Goal: Task Accomplishment & Management: Manage account settings

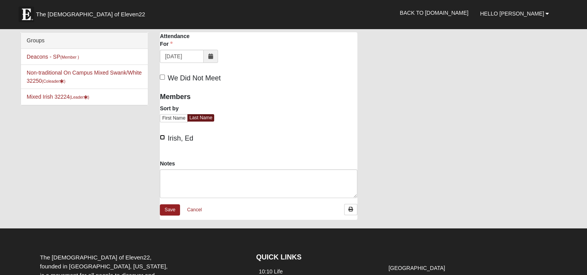
click at [163, 137] on input "Irish, Ed" at bounding box center [162, 137] width 5 height 5
checkbox input "true"
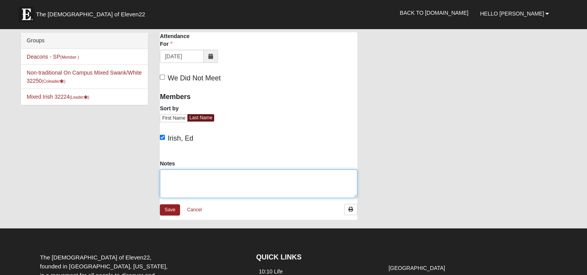
click at [174, 178] on textarea "Notes" at bounding box center [258, 183] width 197 height 29
click at [221, 192] on textarea "Volunteers - (Ed) Residents - 4 ([PERSON_NAME] & [PERSON_NAME]) Family/Guests -…" at bounding box center [258, 183] width 197 height 29
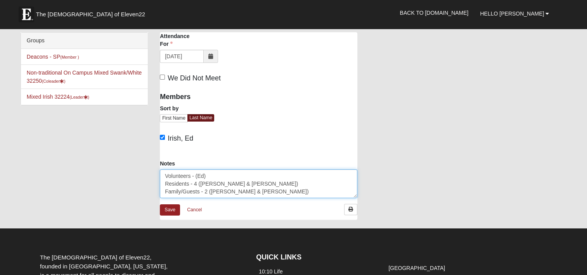
click at [195, 175] on textarea "Volunteers - (Ed) Residents - 4 ([PERSON_NAME] & [PERSON_NAME]) Family/Guests -…" at bounding box center [258, 183] width 197 height 29
drag, startPoint x: 246, startPoint y: 194, endPoint x: 156, endPoint y: 174, distance: 92.5
click at [156, 174] on div "Notes Volunteers - 1 (Ed) Residents - 4 ([PERSON_NAME] & [PERSON_NAME]) Family/…" at bounding box center [258, 181] width 209 height 44
type textarea "Volunteers - 1 (Ed) Residents - 4 ([PERSON_NAME] & [PERSON_NAME]) Family/Guests…"
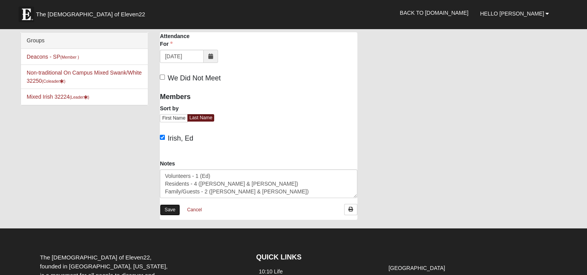
click at [170, 211] on link "Save" at bounding box center [170, 209] width 20 height 11
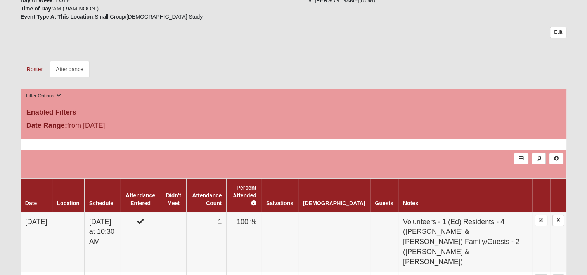
scroll to position [155, 0]
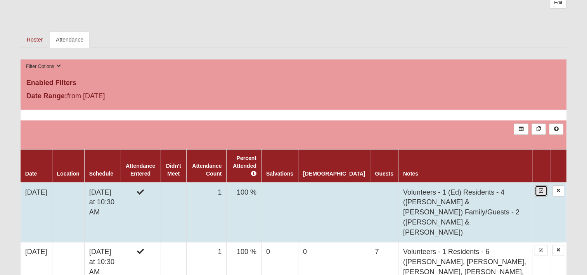
click at [540, 188] on icon at bounding box center [541, 190] width 4 height 5
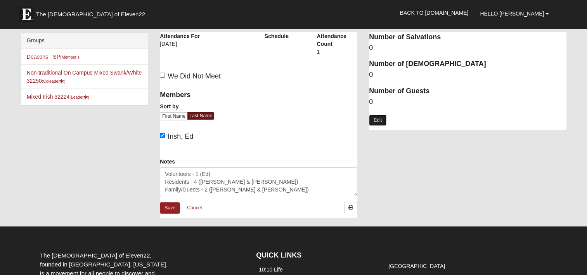
click at [379, 118] on link "Edit" at bounding box center [377, 119] width 17 height 11
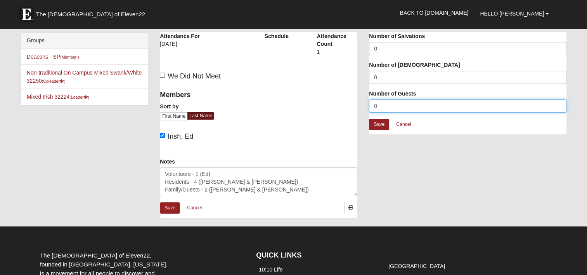
drag, startPoint x: 379, startPoint y: 102, endPoint x: 354, endPoint y: 102, distance: 24.8
click at [356, 102] on div "Windsor San Pablo - Disciple Group Attendance Attendance For 9/15/2025 Schedule…" at bounding box center [363, 128] width 418 height 193
type input "6"
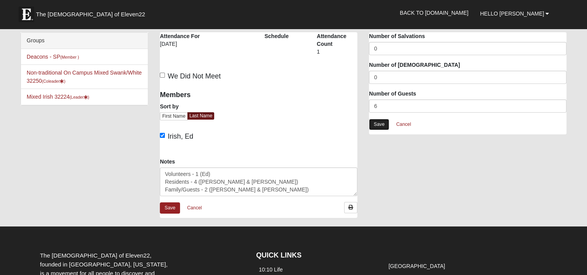
click at [380, 123] on link "Save" at bounding box center [379, 124] width 20 height 11
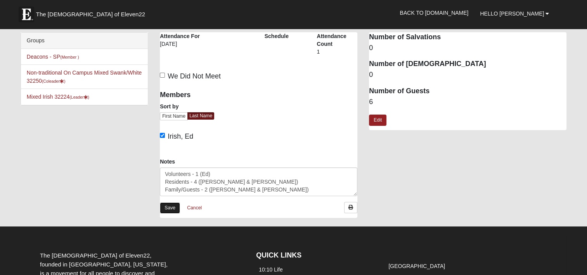
click at [164, 206] on link "Save" at bounding box center [170, 207] width 20 height 11
